Goal: Transaction & Acquisition: Book appointment/travel/reservation

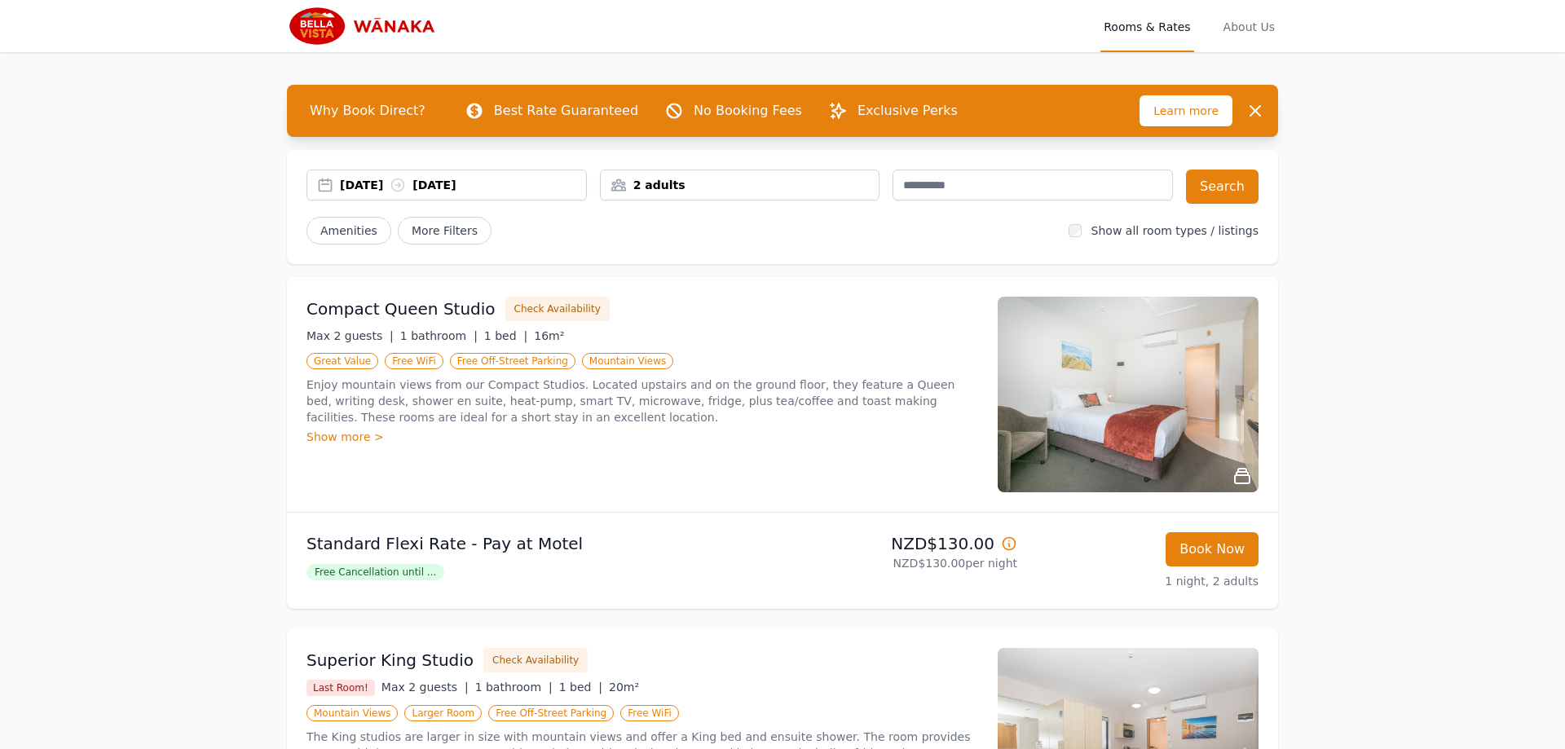
click at [364, 183] on div "[DATE] [DATE]" at bounding box center [463, 185] width 246 height 16
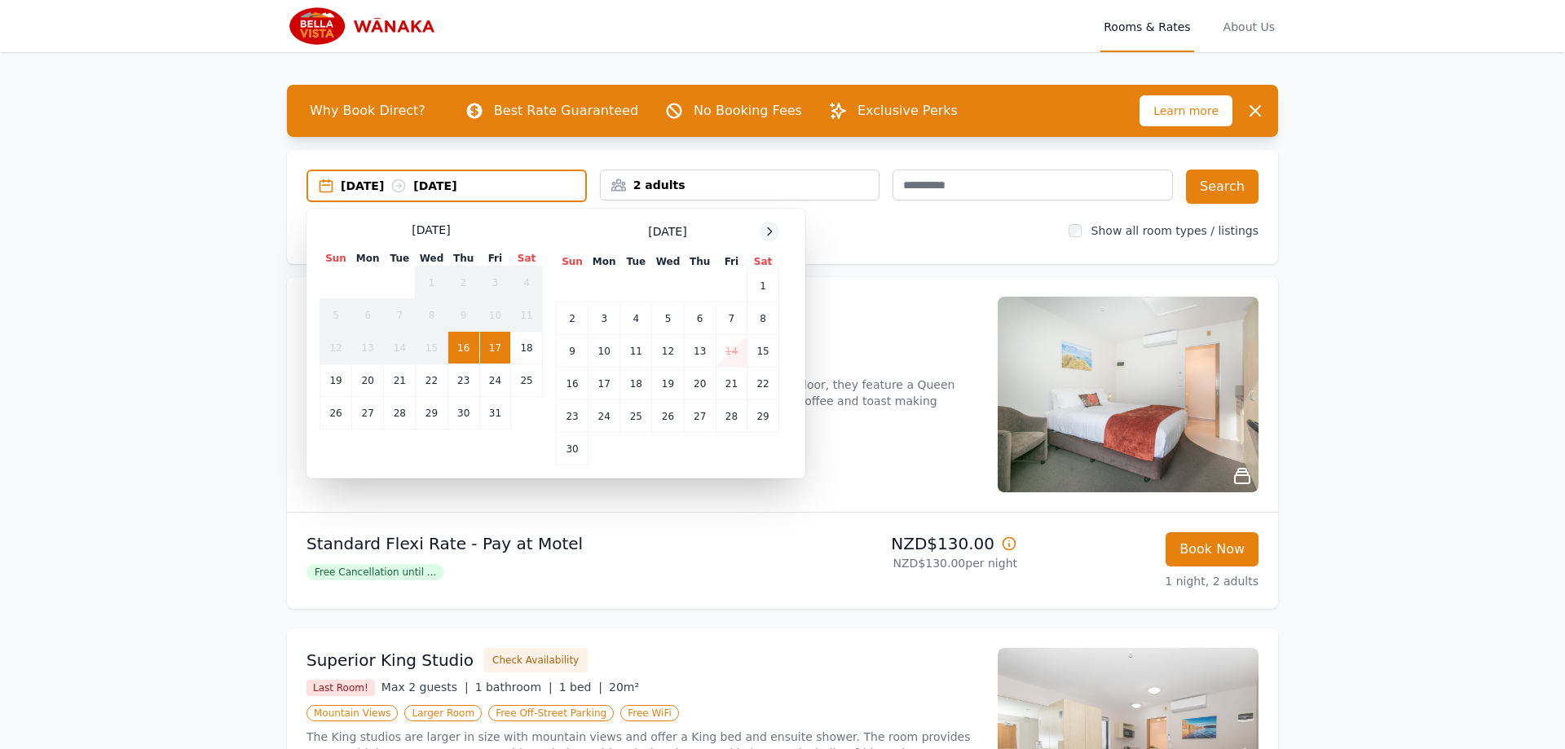
click at [772, 238] on div at bounding box center [769, 232] width 20 height 20
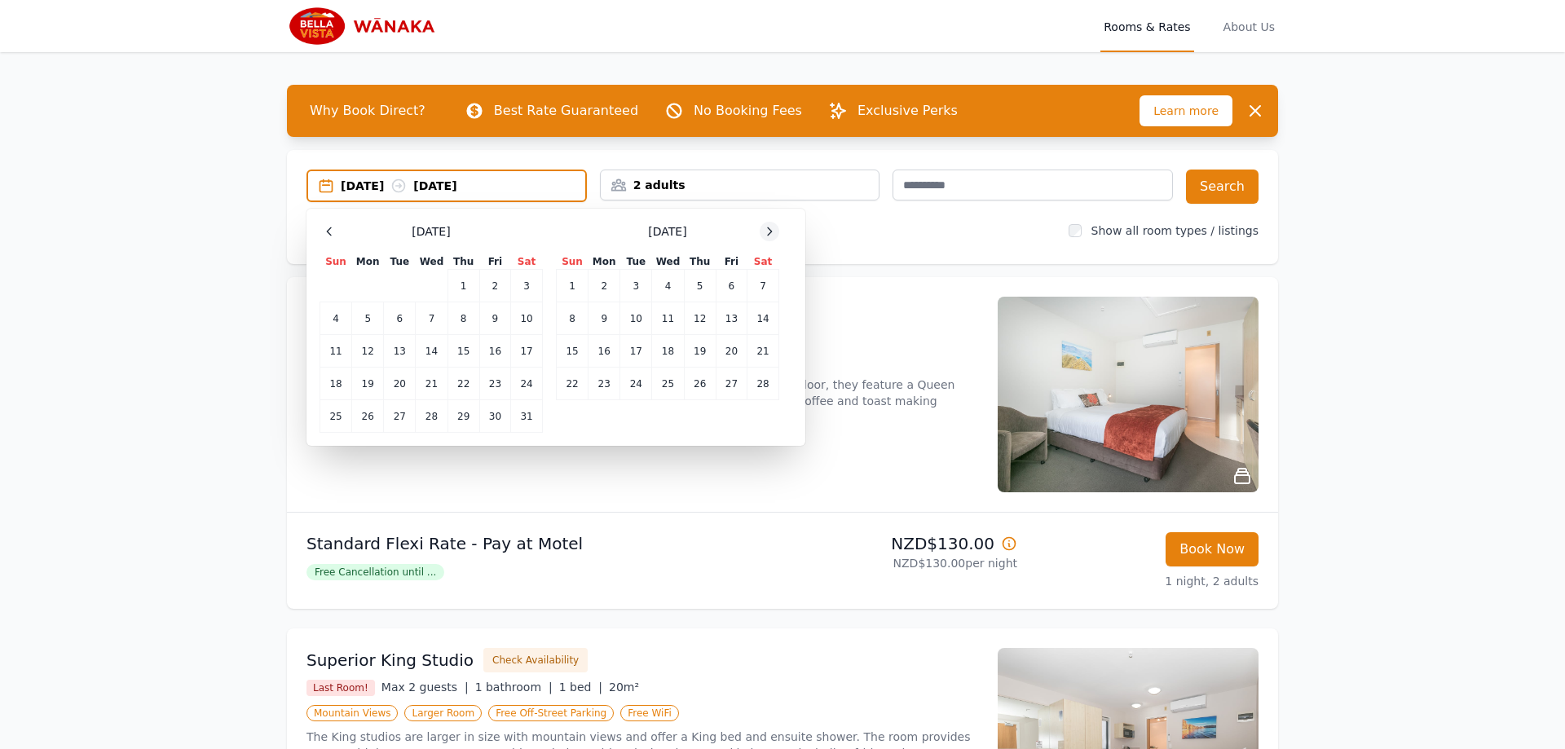
click at [772, 238] on div at bounding box center [769, 232] width 20 height 20
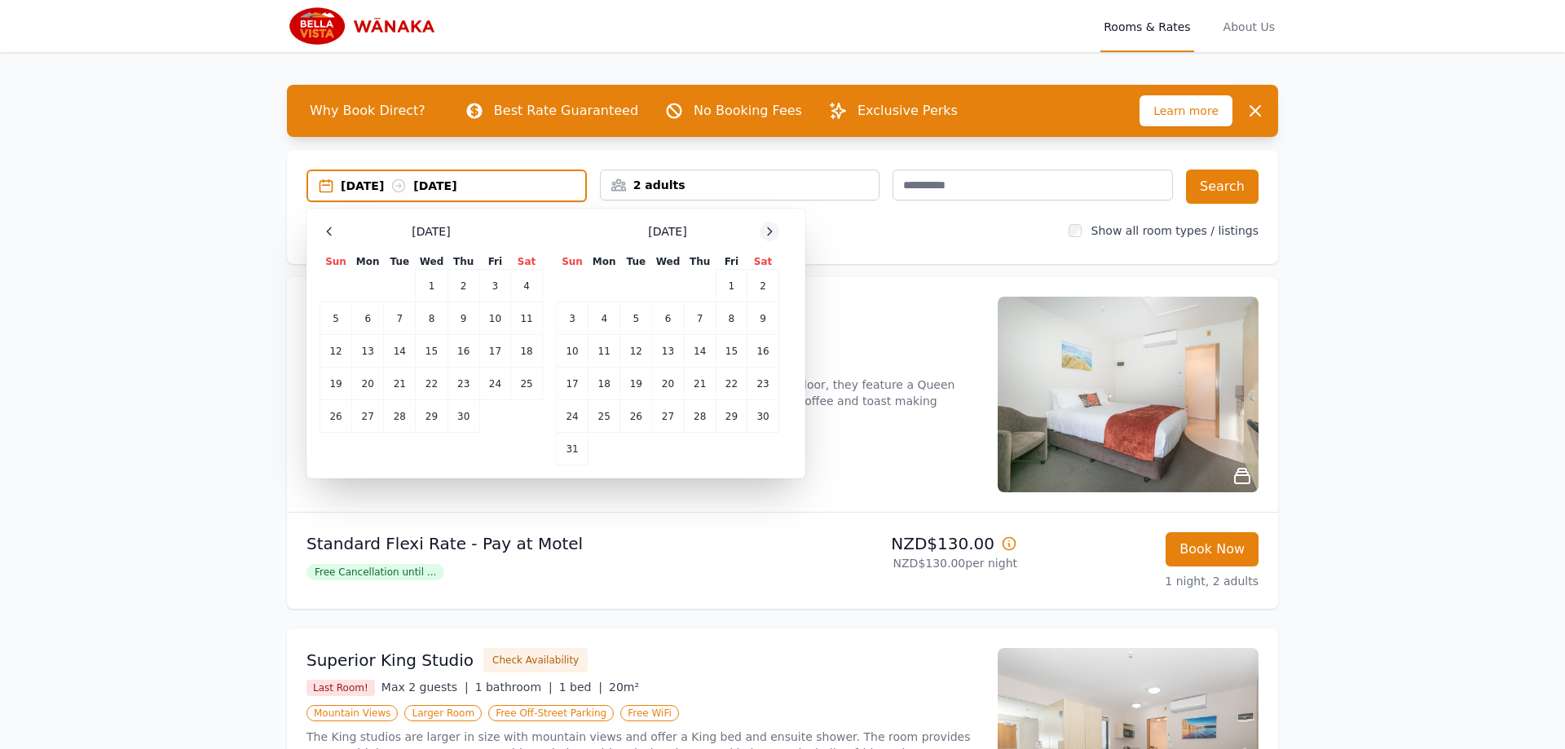
click at [772, 238] on div at bounding box center [769, 232] width 20 height 20
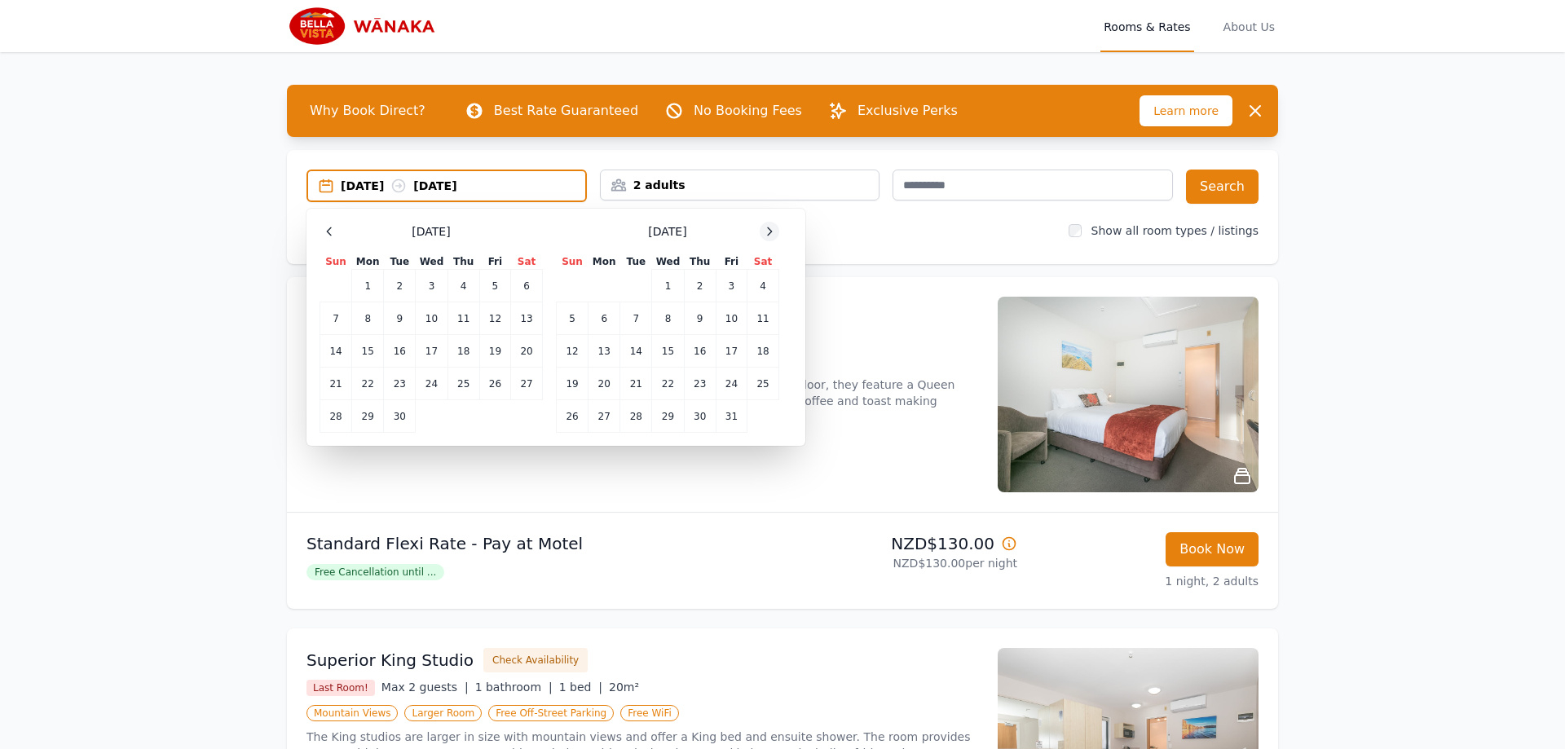
click at [772, 238] on div at bounding box center [769, 232] width 20 height 20
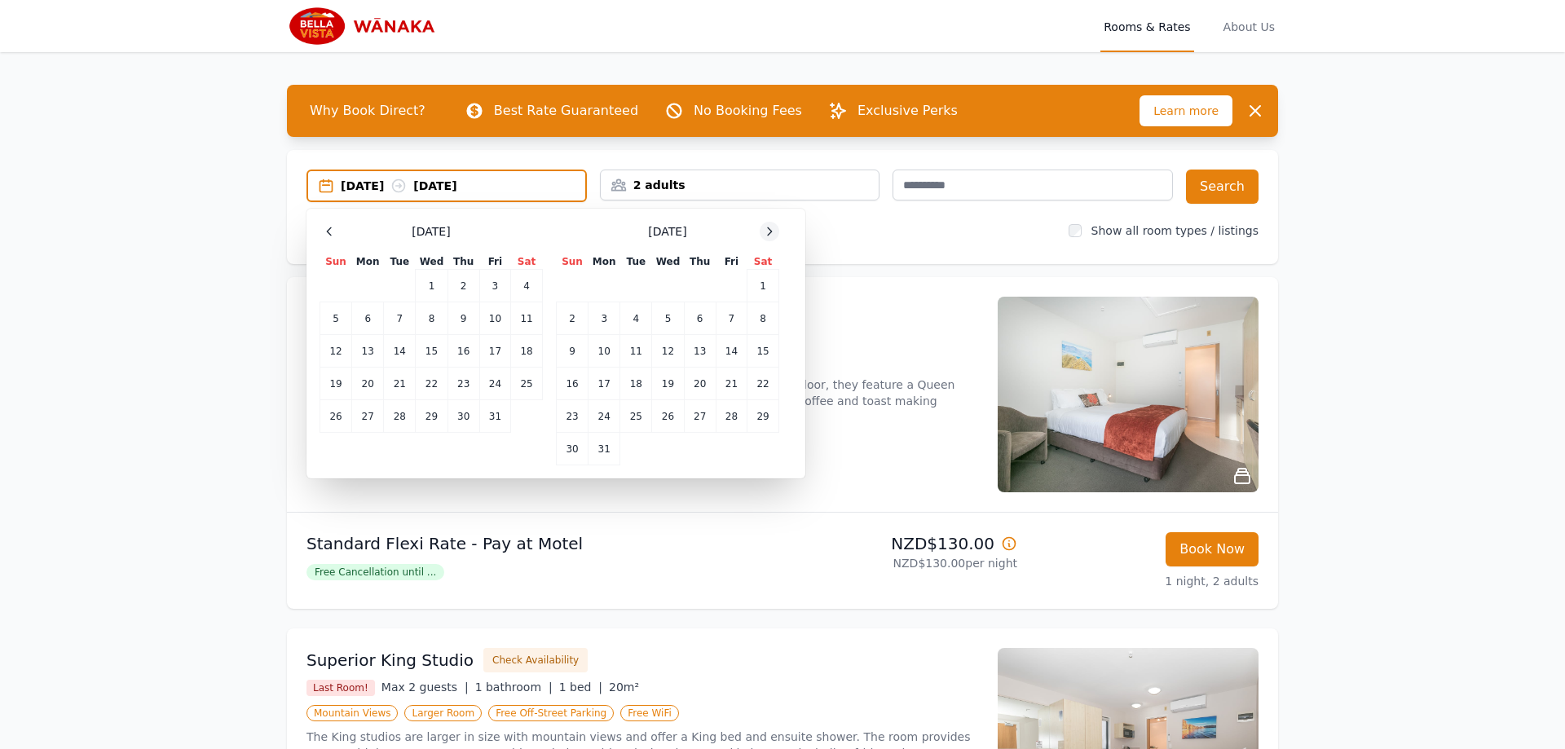
click at [772, 238] on div at bounding box center [769, 232] width 20 height 20
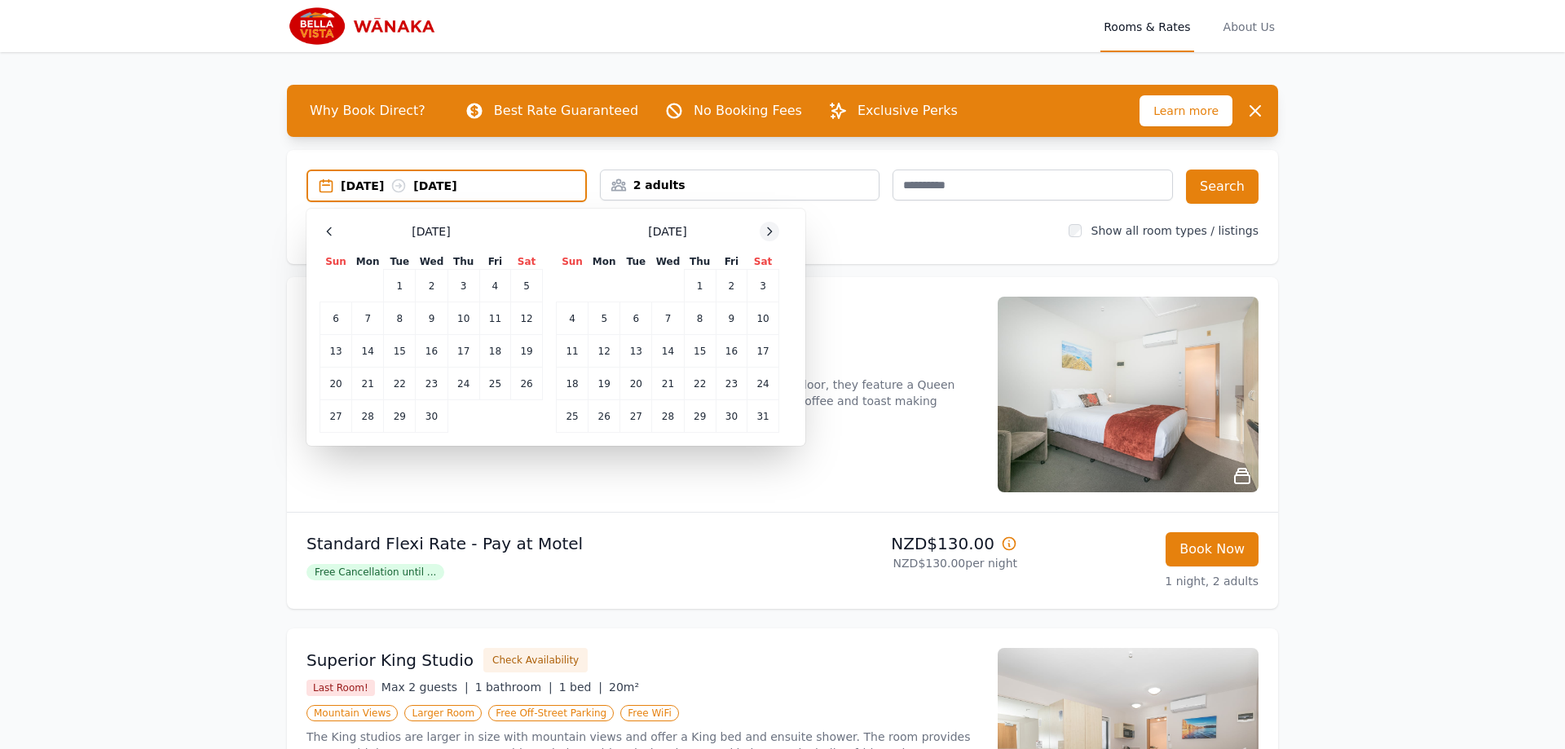
click at [772, 238] on div at bounding box center [769, 232] width 20 height 20
click at [668, 422] on td "30" at bounding box center [668, 416] width 32 height 33
click at [700, 423] on td "31" at bounding box center [700, 416] width 32 height 33
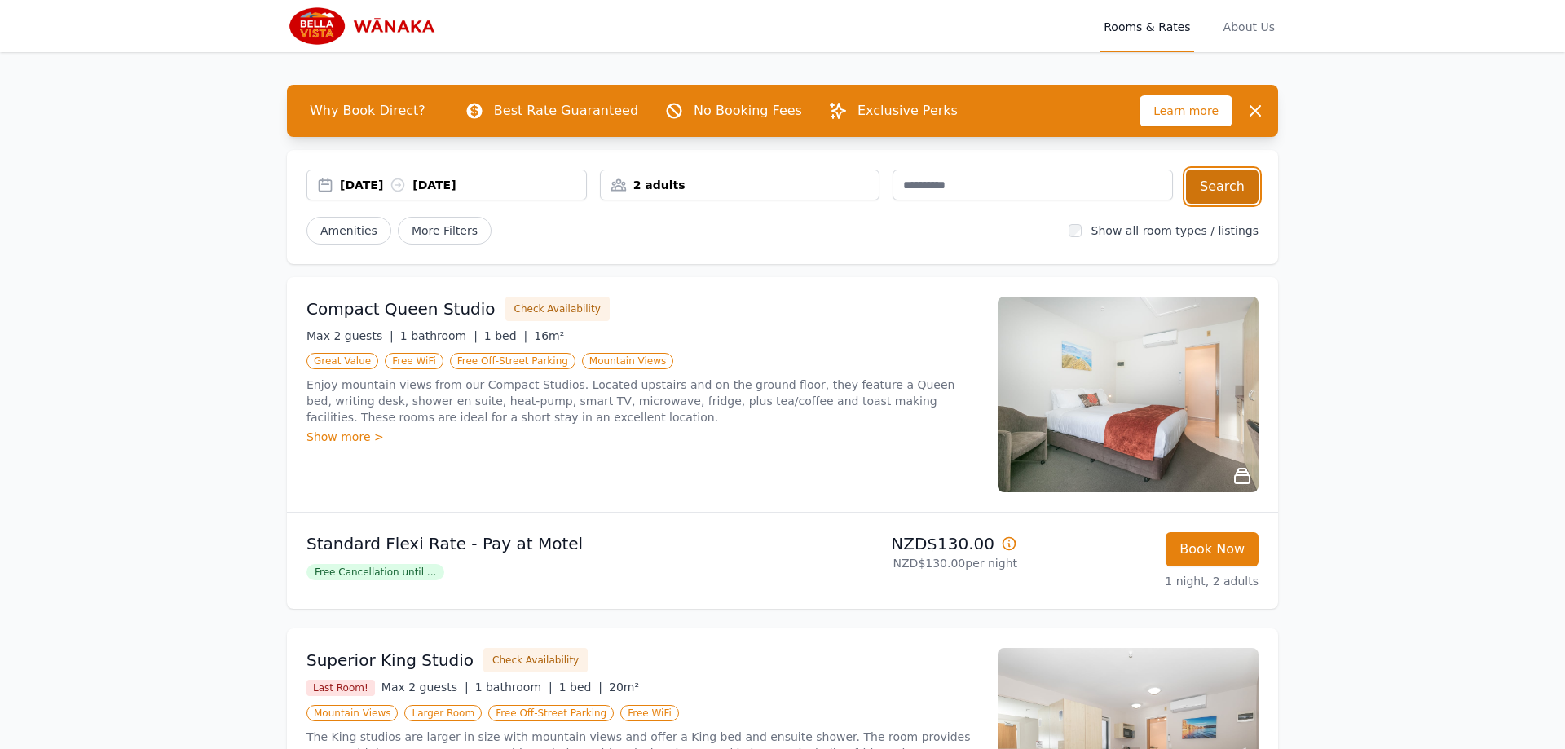
click at [1210, 183] on button "Search" at bounding box center [1222, 186] width 73 height 34
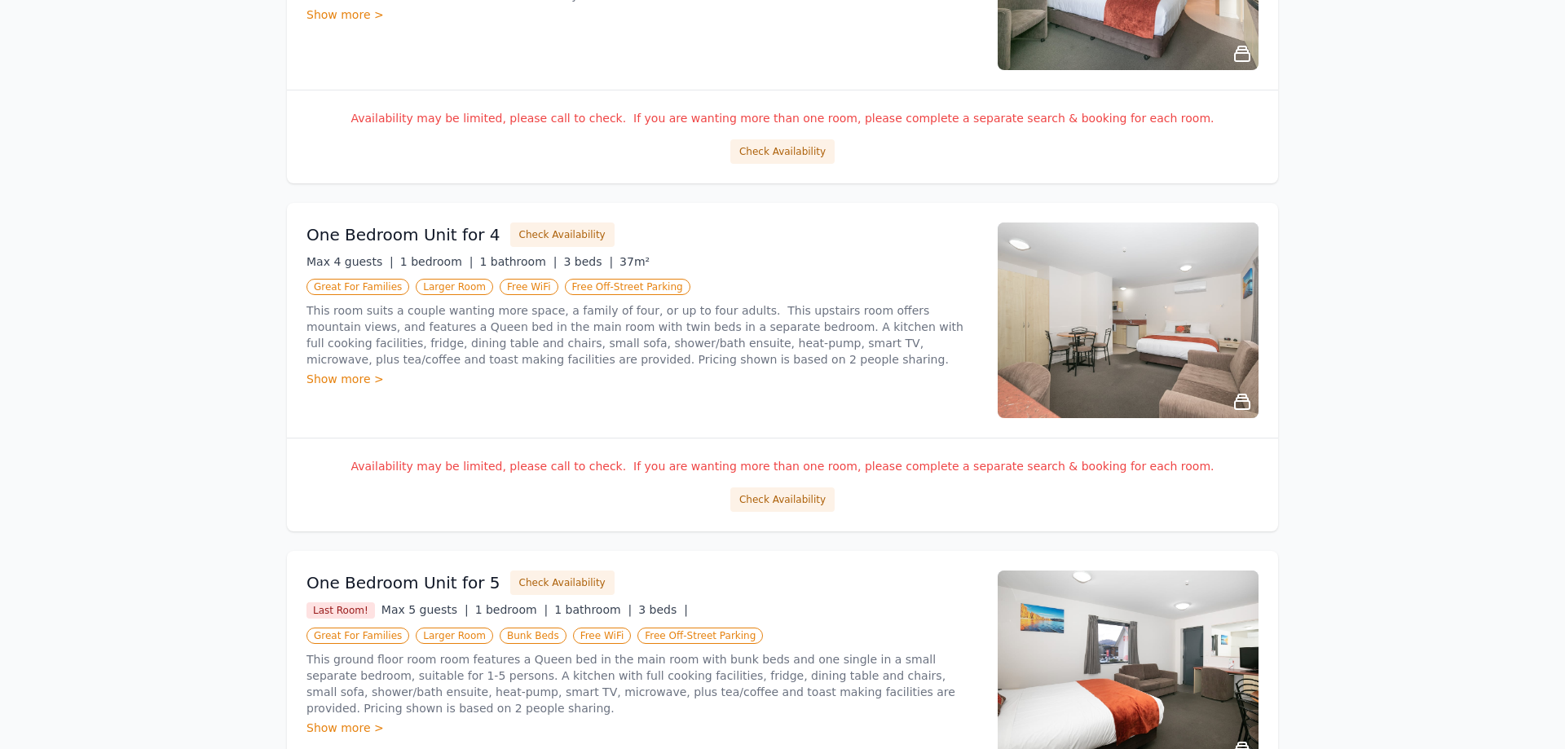
scroll to position [488, 0]
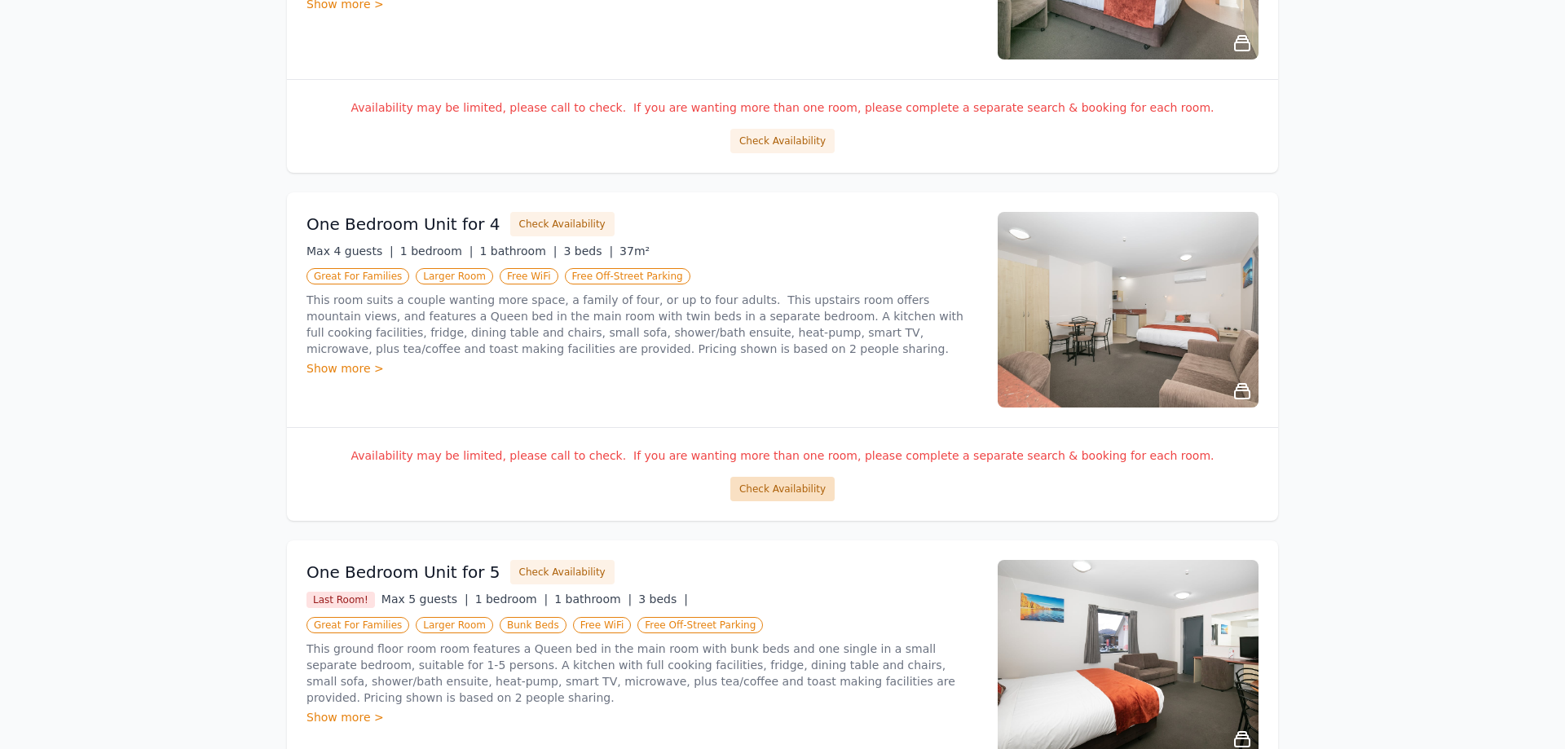
click at [756, 495] on button "Check Availability" at bounding box center [782, 489] width 104 height 24
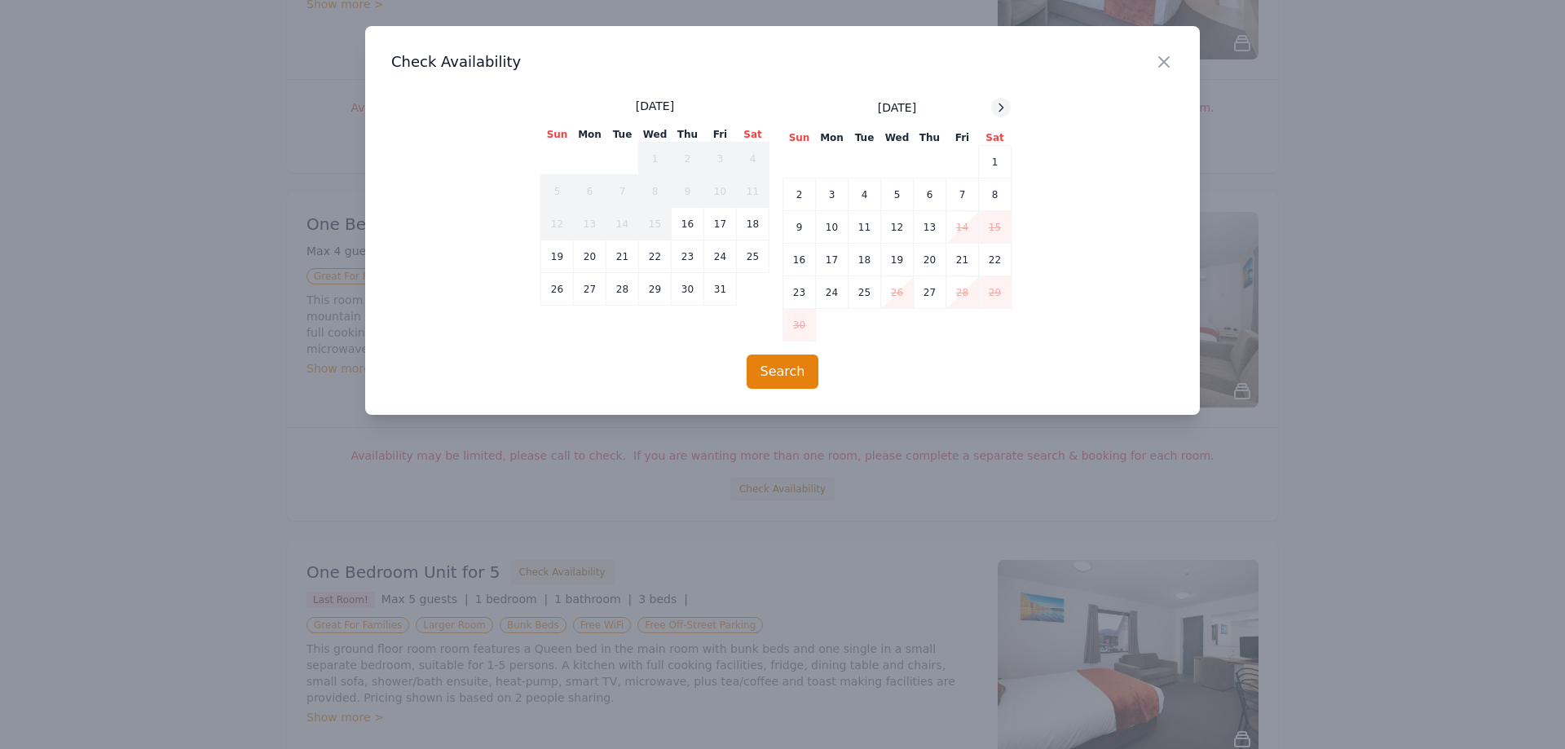
click at [1003, 106] on icon at bounding box center [1000, 107] width 13 height 13
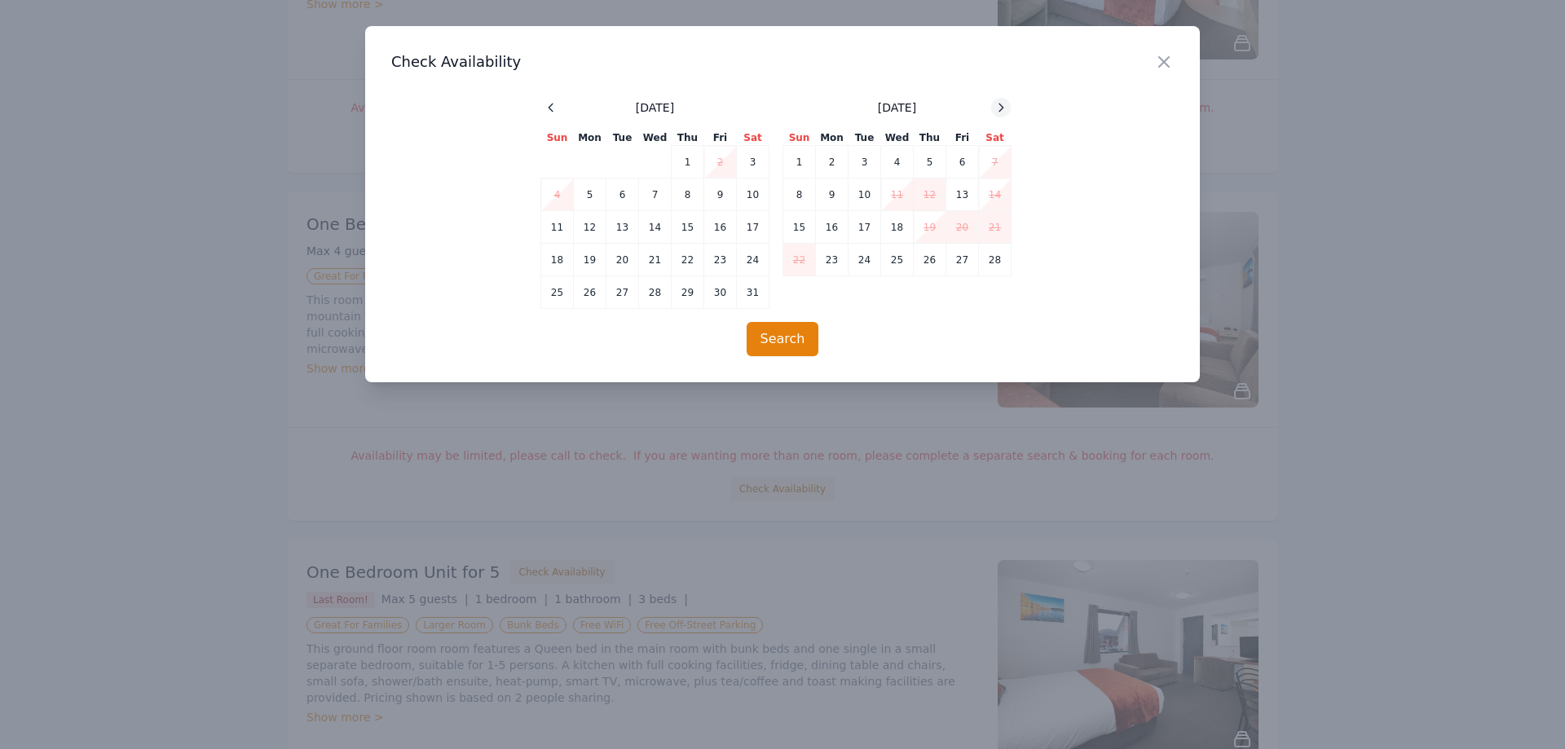
click at [1003, 106] on icon at bounding box center [1000, 107] width 13 height 13
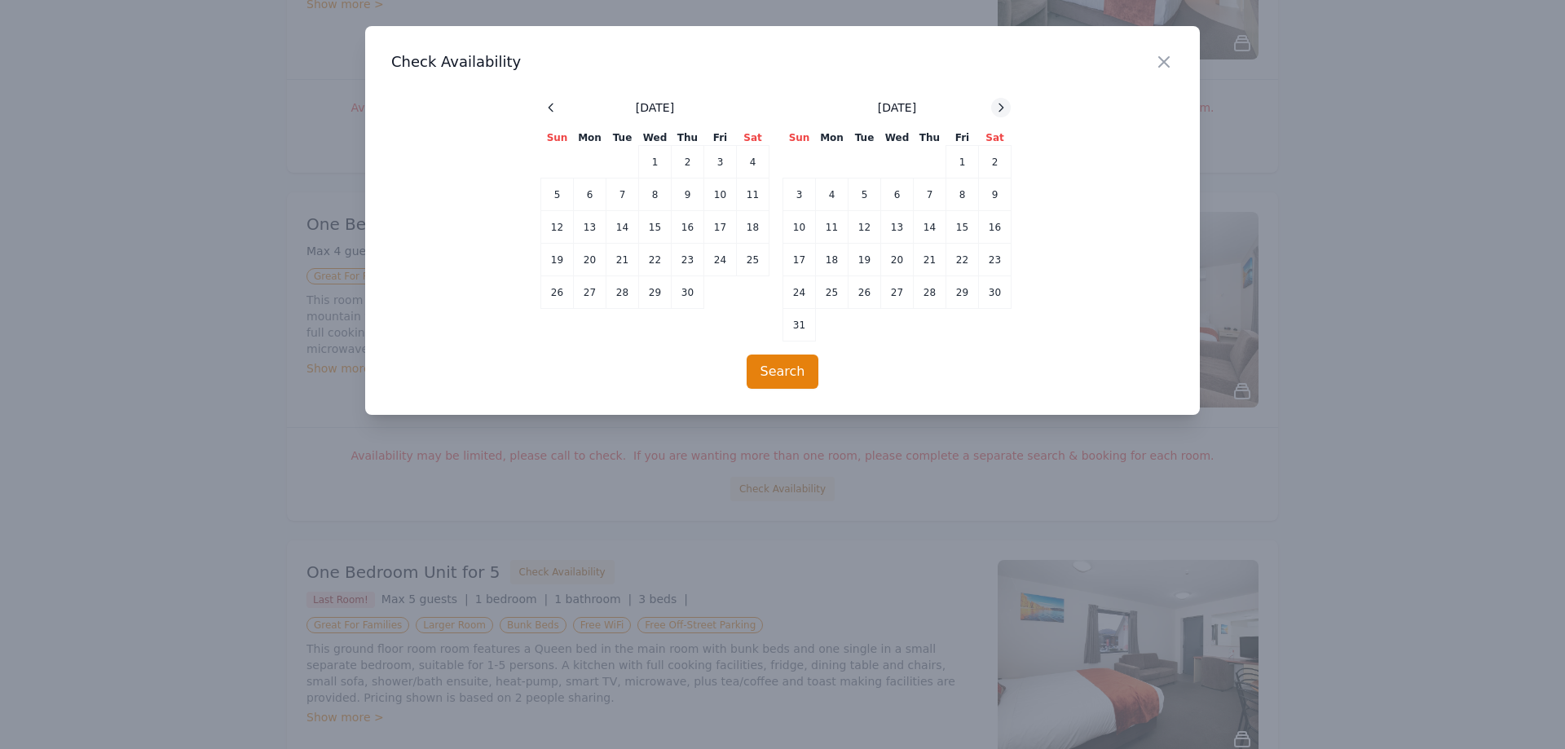
click at [1003, 106] on icon at bounding box center [1000, 107] width 13 height 13
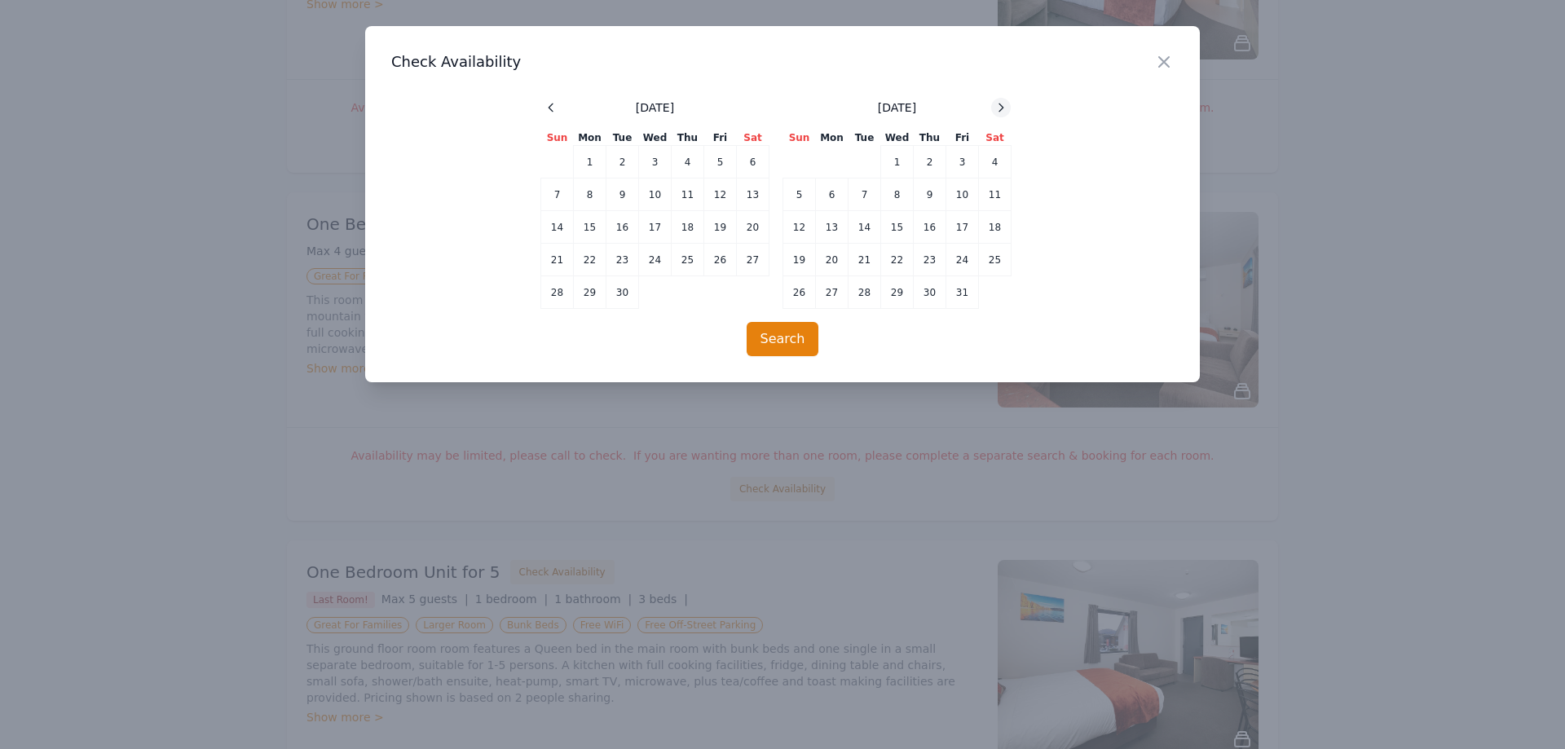
click at [1003, 106] on icon at bounding box center [1000, 107] width 13 height 13
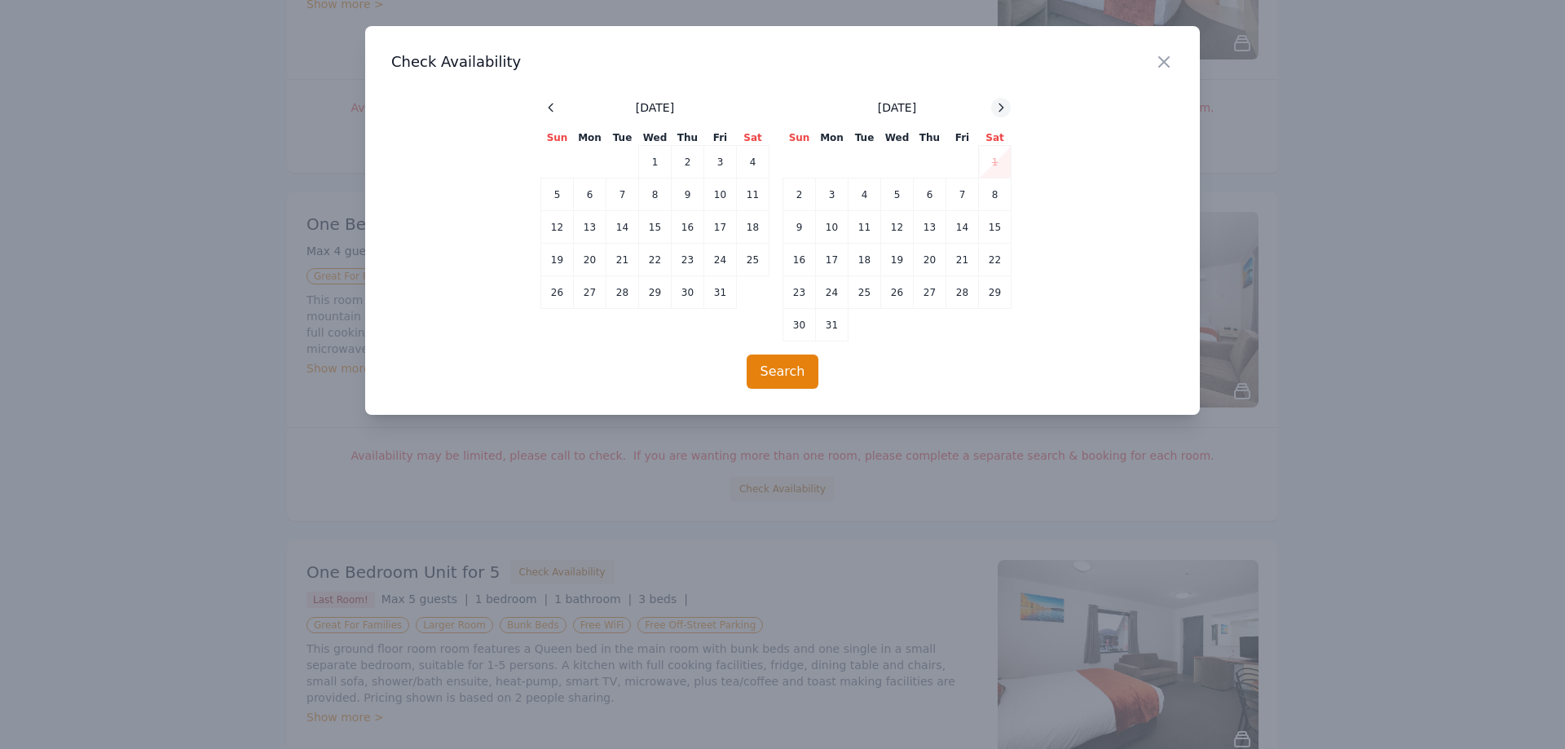
click at [1003, 106] on icon at bounding box center [1000, 107] width 13 height 13
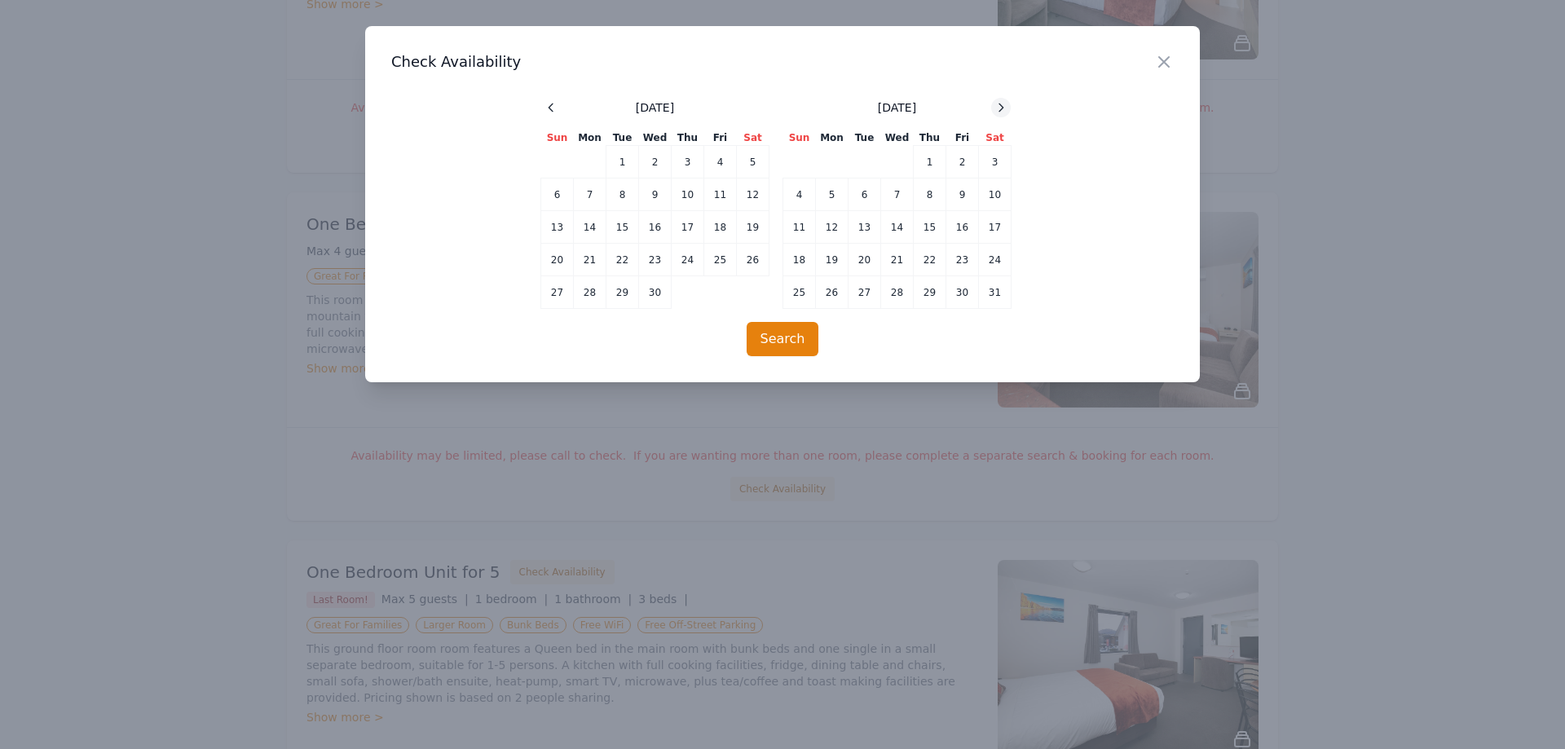
click at [1003, 106] on icon at bounding box center [1000, 107] width 13 height 13
click at [901, 297] on td "30" at bounding box center [897, 292] width 33 height 33
click at [923, 297] on td "31" at bounding box center [929, 292] width 33 height 33
click at [812, 335] on button "Search" at bounding box center [782, 339] width 73 height 34
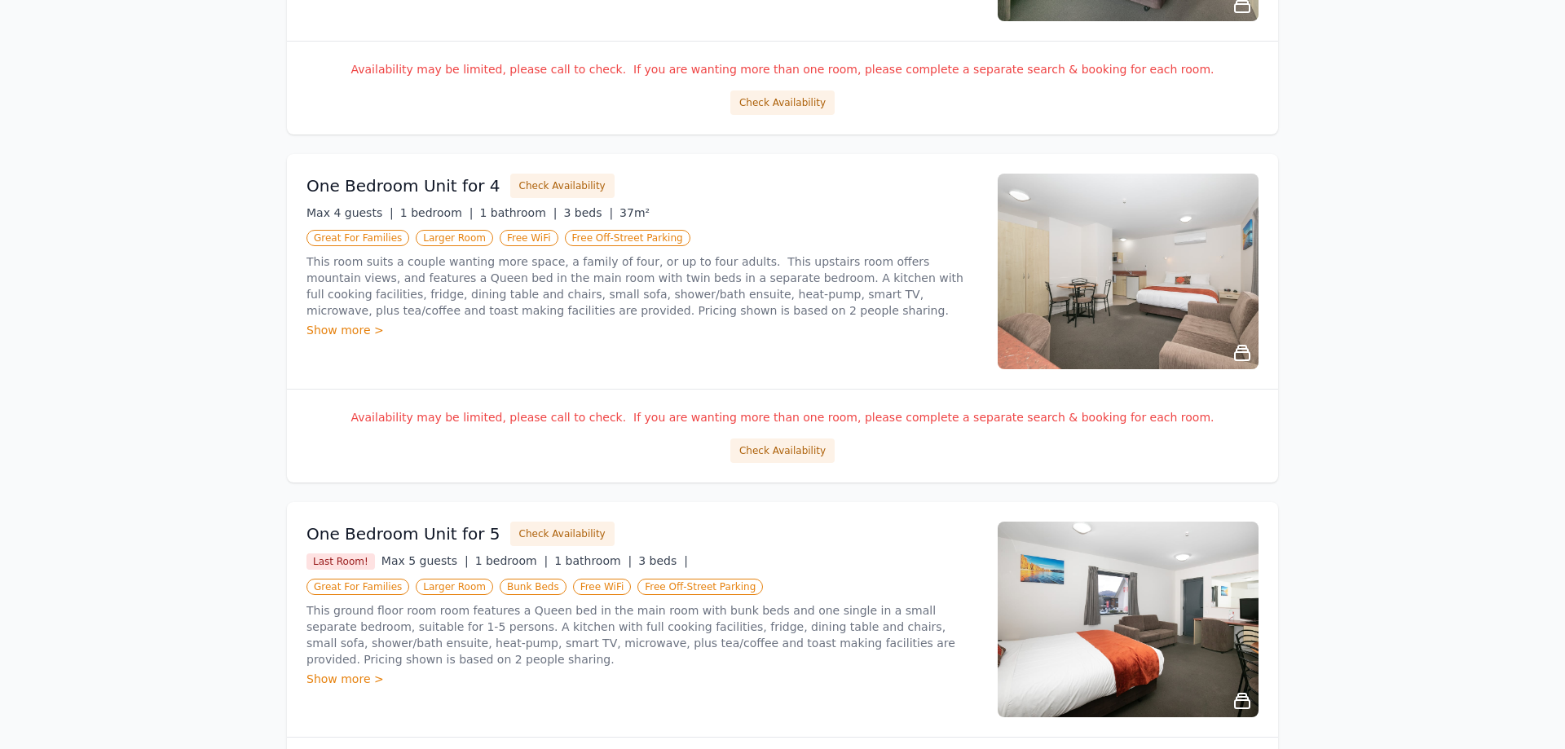
scroll to position [507, 0]
